Goal: Task Accomplishment & Management: Use online tool/utility

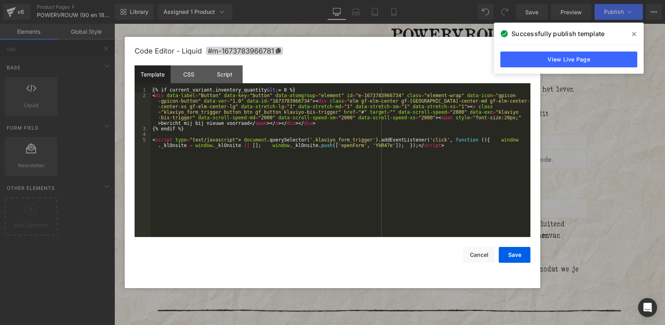
click at [0, 0] on div "{% if current_variant.inventory_quantity &lt; = 0 %} < div data-label = "Button…" at bounding box center [0, 0] width 0 height 0
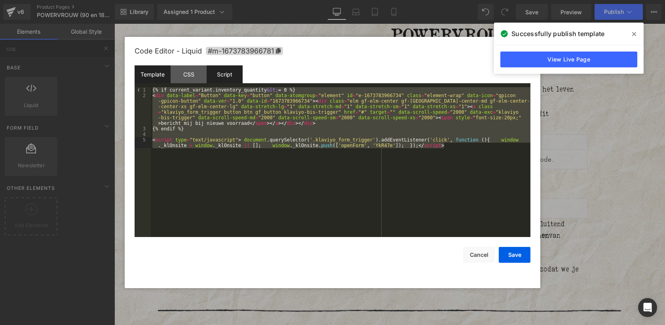
click at [0, 0] on div "Script" at bounding box center [0, 0] width 0 height 0
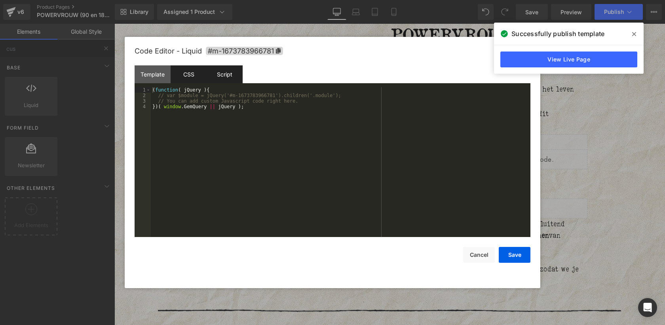
click at [0, 0] on div "CSS" at bounding box center [0, 0] width 0 height 0
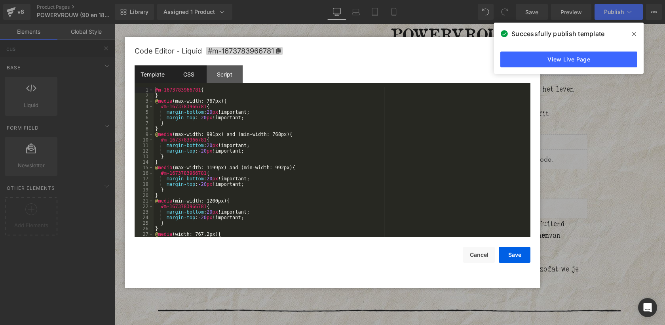
click at [0, 0] on div "Template" at bounding box center [0, 0] width 0 height 0
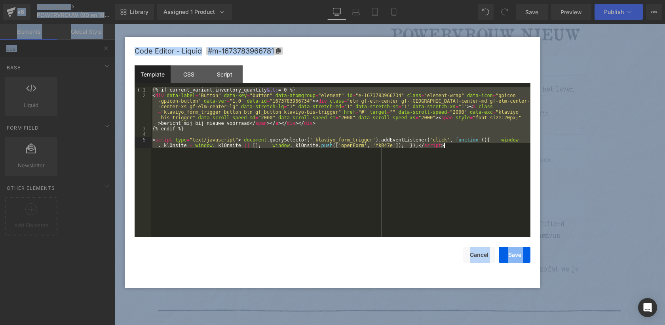
click at [0, 0] on div "{% if current_variant.inventory_quantity &lt; = 0 %} < div data-label = "Button…" at bounding box center [0, 0] width 0 height 0
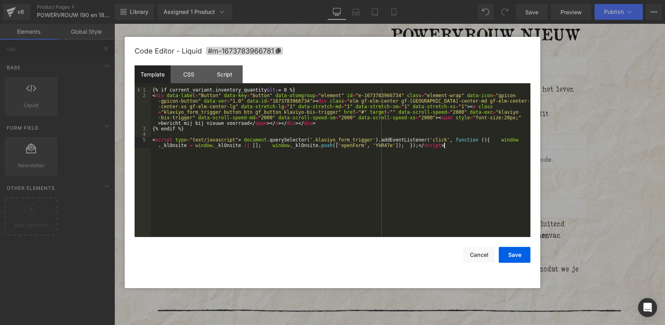
click at [0, 0] on div "{% if current_variant.inventory_quantity &lt; = 0 %} < div data-label = "Button…" at bounding box center [0, 0] width 0 height 0
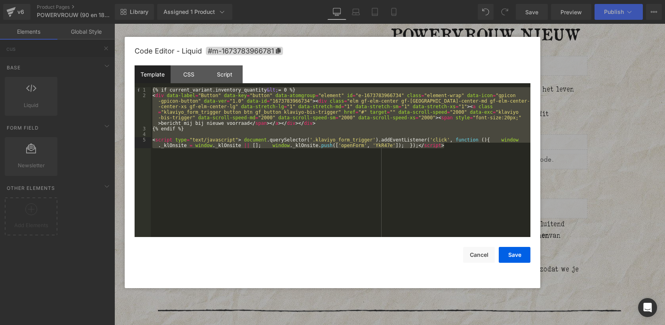
click at [0, 0] on div "{% if current_variant.inventory_quantity &lt; = 0 %} < div data-label = "Button…" at bounding box center [0, 0] width 0 height 0
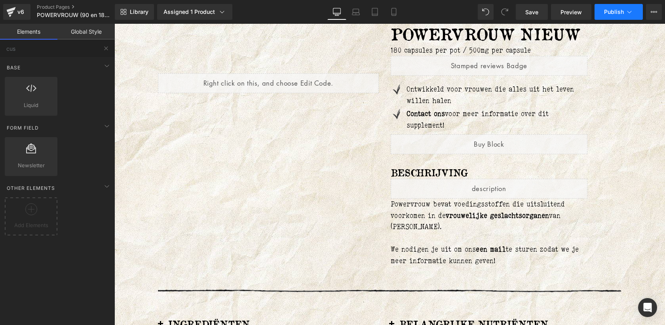
click at [621, 11] on span "Publish" at bounding box center [614, 12] width 20 height 6
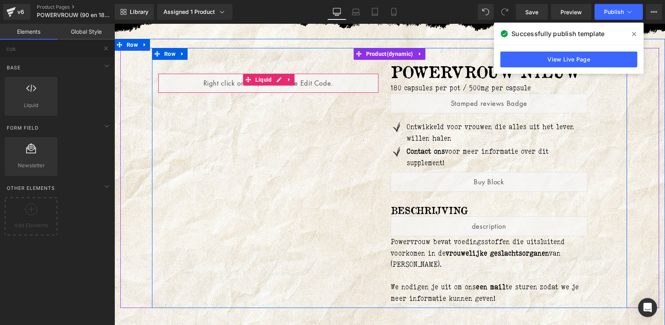
scroll to position [42, 0]
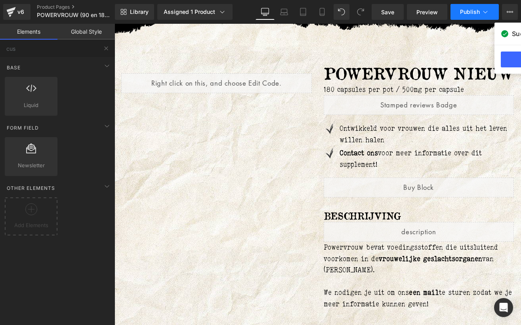
click at [473, 12] on span "Publish" at bounding box center [470, 12] width 20 height 6
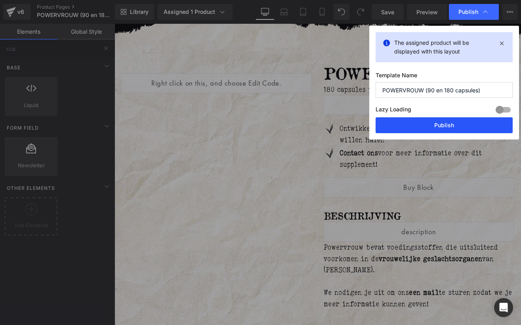
click at [0, 0] on button "Publish" at bounding box center [0, 0] width 0 height 0
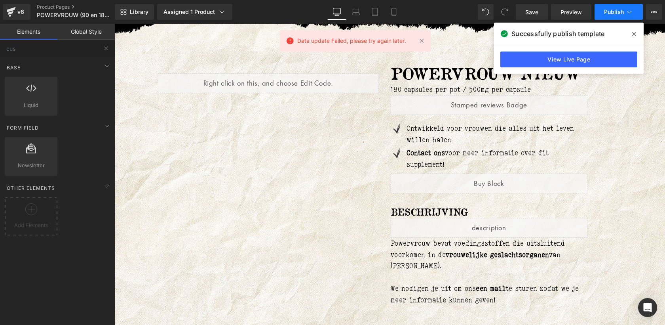
click at [616, 18] on button "Publish" at bounding box center [619, 12] width 48 height 16
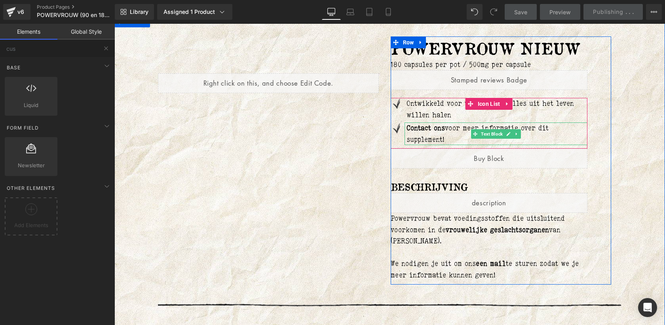
scroll to position [70, 0]
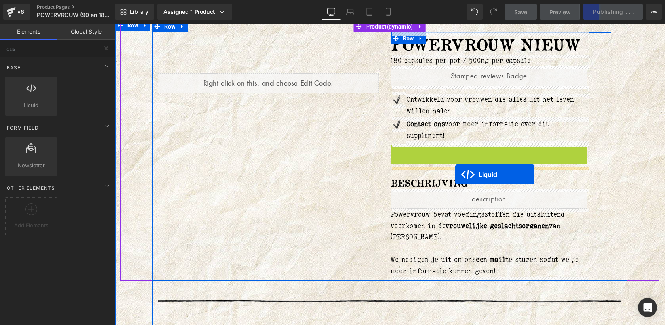
drag, startPoint x: 466, startPoint y: 151, endPoint x: 455, endPoint y: 173, distance: 25.0
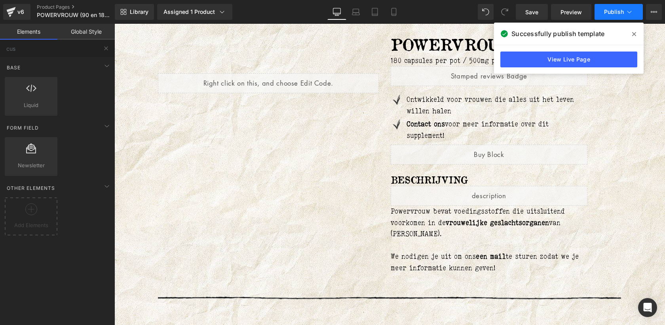
click at [614, 10] on span "Publish" at bounding box center [614, 12] width 20 height 6
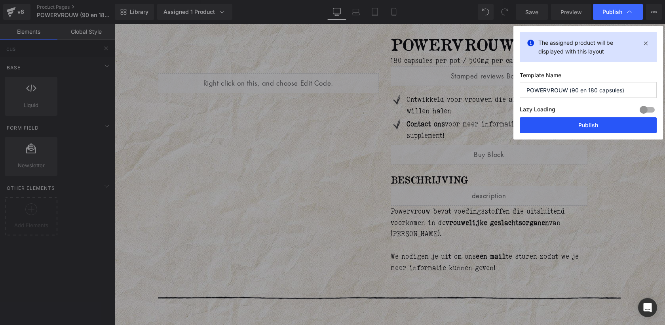
click at [0, 0] on button "Publish" at bounding box center [0, 0] width 0 height 0
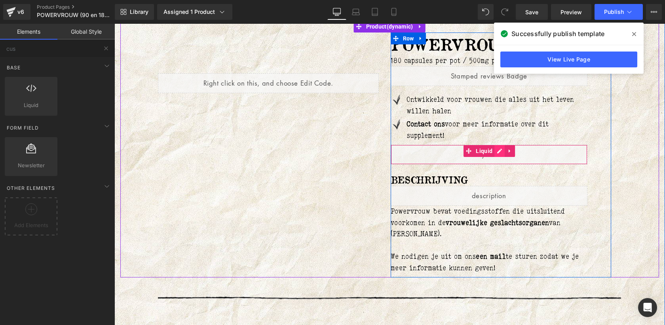
click at [497, 151] on div "Liquid" at bounding box center [489, 154] width 197 height 20
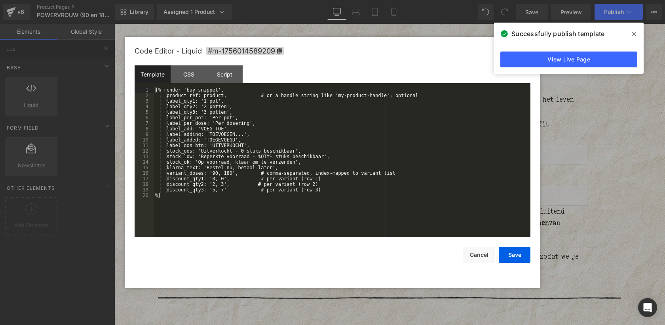
click at [0, 0] on div "{% render 'buy-snippet', product_ref: product, # or a handle string like 'my-pr…" at bounding box center [0, 0] width 0 height 0
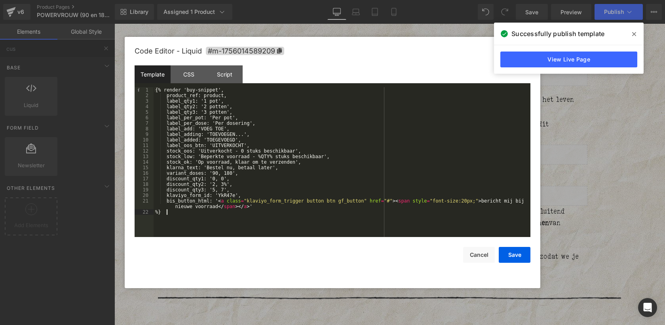
click at [0, 0] on div "{% render 'buy-snippet', product_ref: product, label_qty1: '1 pot', label_qty2:…" at bounding box center [0, 0] width 0 height 0
click at [0, 0] on button "Save" at bounding box center [0, 0] width 0 height 0
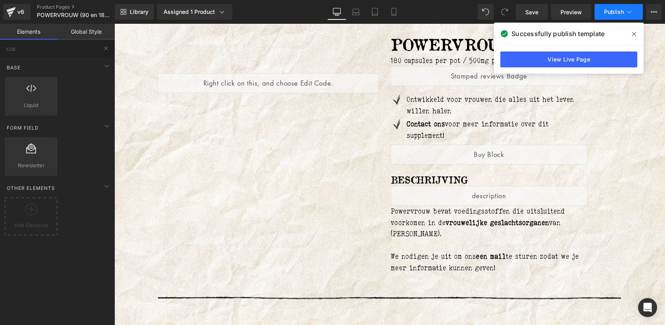
click at [621, 11] on span "Publish" at bounding box center [614, 12] width 20 height 6
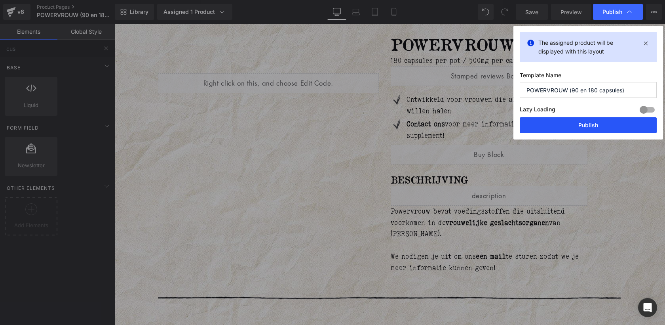
click at [0, 0] on button "Publish" at bounding box center [0, 0] width 0 height 0
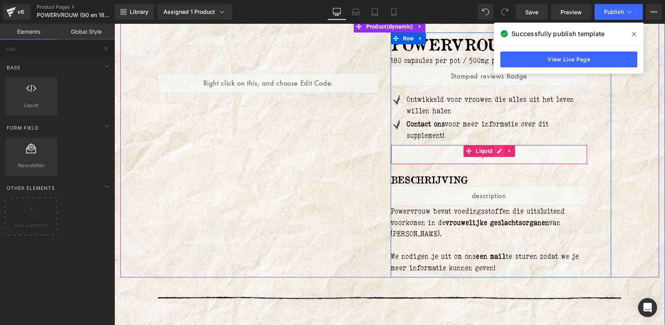
click at [498, 149] on div "Liquid" at bounding box center [489, 154] width 197 height 20
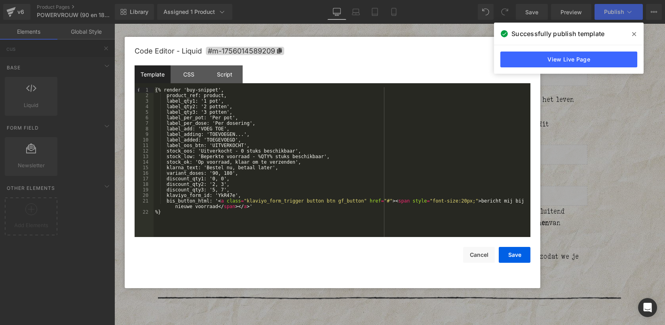
click at [170, 200] on div "{% render 'buy-snippet', product_ref: product, label_qty1: '1 pot', label_qty2:…" at bounding box center [342, 167] width 377 height 161
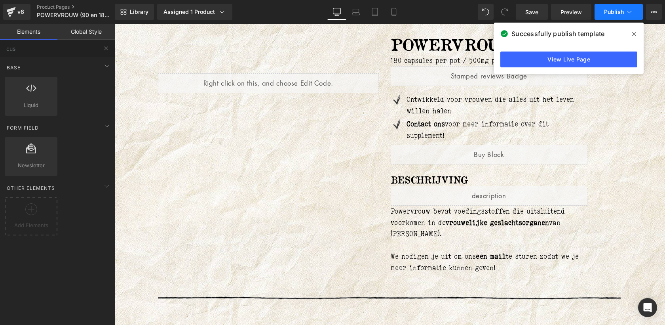
click at [625, 13] on button "Publish" at bounding box center [619, 12] width 48 height 16
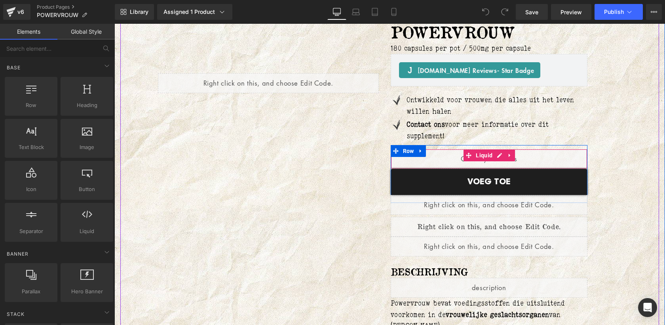
scroll to position [95, 0]
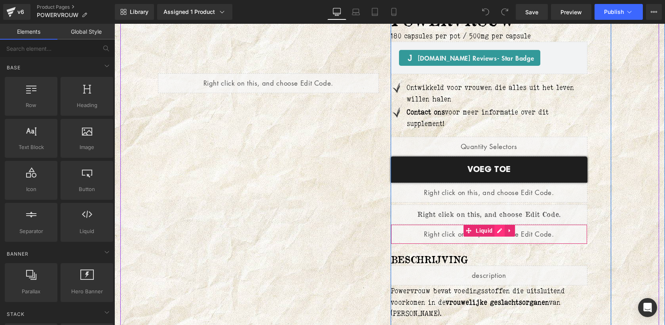
click at [498, 226] on div "Liquid" at bounding box center [489, 234] width 197 height 20
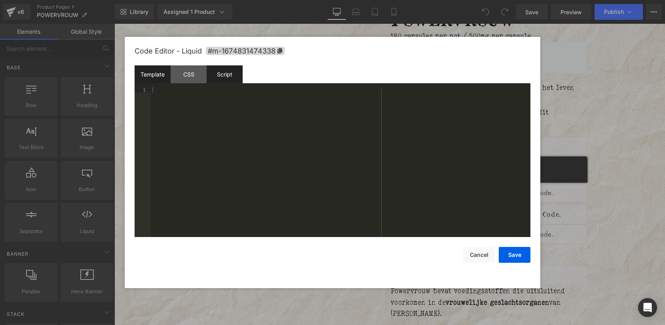
click at [231, 75] on div "Script" at bounding box center [225, 74] width 36 height 18
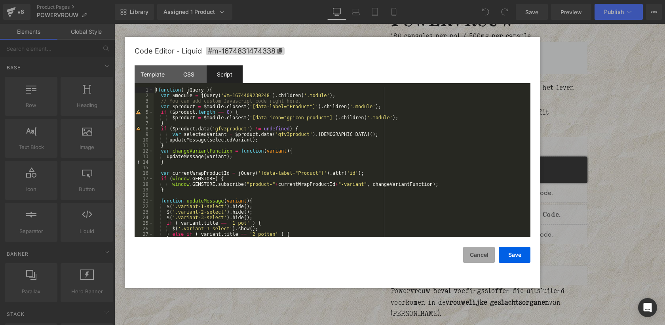
click at [483, 253] on button "Cancel" at bounding box center [479, 255] width 32 height 16
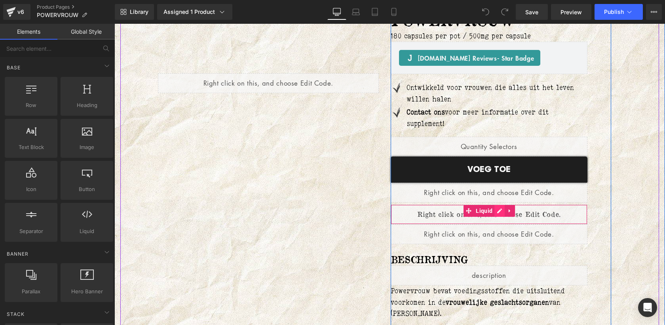
click at [500, 212] on div "Liquid" at bounding box center [489, 214] width 197 height 20
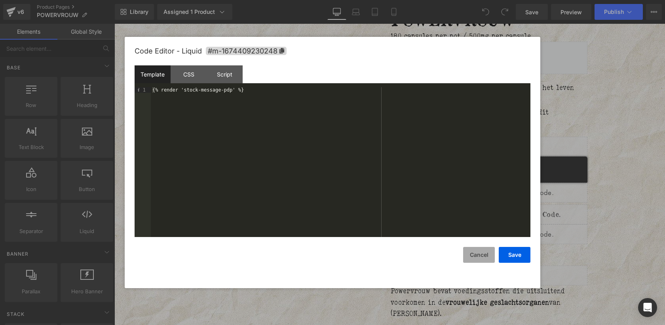
click at [478, 250] on button "Cancel" at bounding box center [479, 255] width 32 height 16
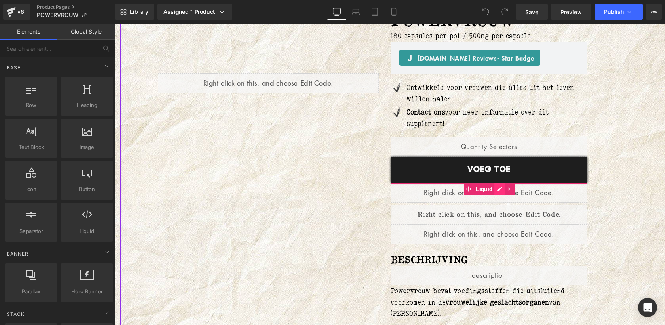
click at [499, 189] on div "Liquid" at bounding box center [489, 192] width 197 height 20
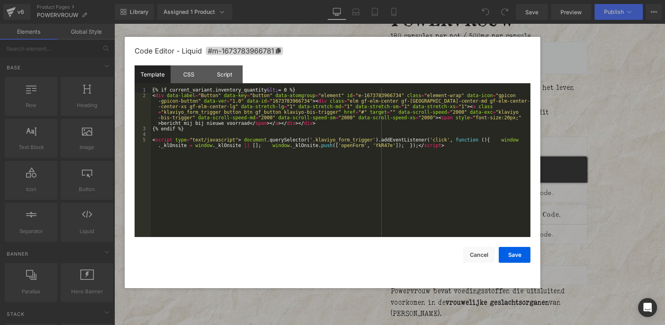
click at [405, 174] on div "{% if current_variant.inventory_quantity &lt; = 0 %} < div data-label = "Button…" at bounding box center [341, 170] width 380 height 166
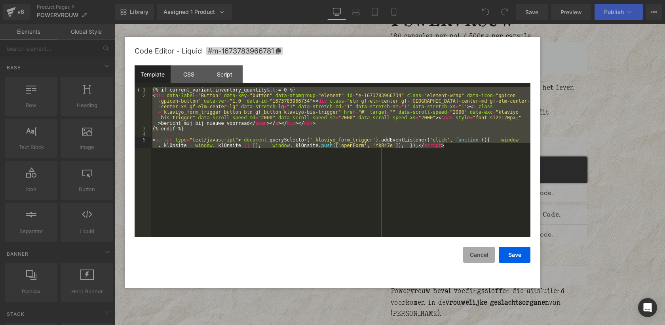
click at [482, 252] on button "Cancel" at bounding box center [479, 255] width 32 height 16
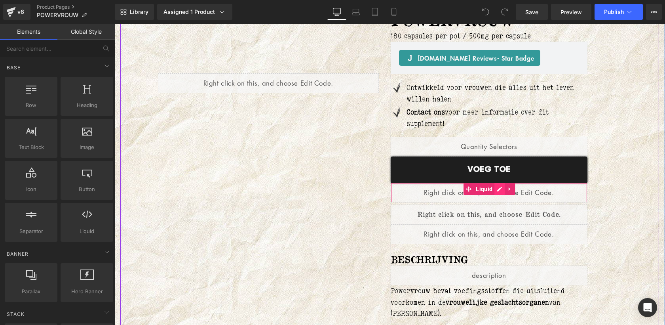
click at [496, 190] on div "Liquid" at bounding box center [489, 192] width 197 height 20
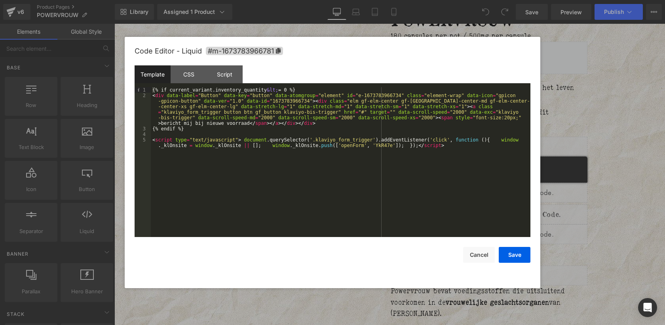
click at [333, 129] on div "{% if current_variant.inventory_quantity &lt; = 0 %} < div data-label = "Button…" at bounding box center [341, 170] width 380 height 166
